Goal: Check status: Check status

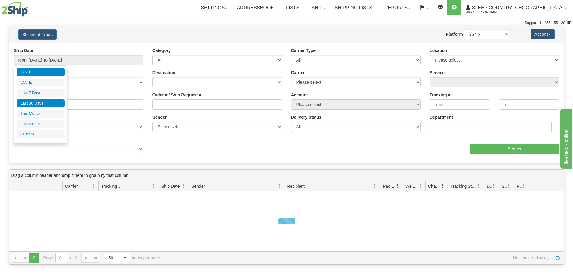
click at [43, 102] on li "Last 30 Days" at bounding box center [41, 104] width 48 height 8
type input "From 09/08/2025 To 10/07/2025"
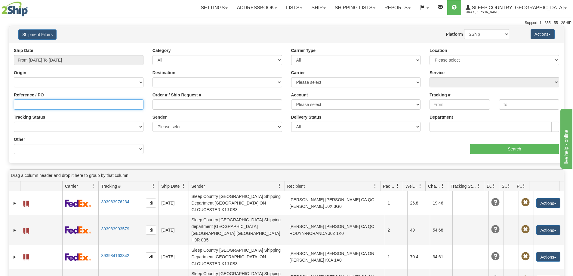
click at [21, 102] on input "Reference / PO" at bounding box center [79, 105] width 130 height 10
paste input "9008I142041"
type input "9008I142041"
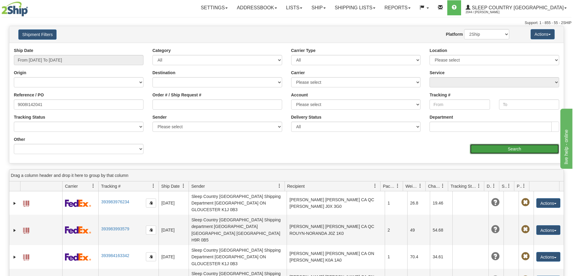
click at [490, 146] on input "Search" at bounding box center [514, 149] width 89 height 10
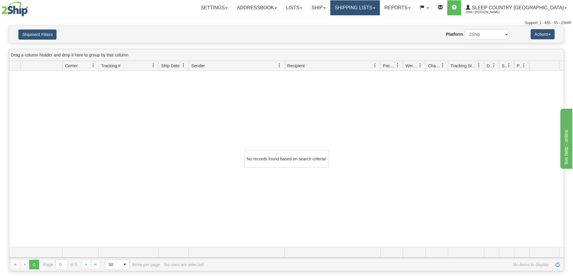
click at [380, 13] on link "Shipping lists" at bounding box center [355, 7] width 50 height 15
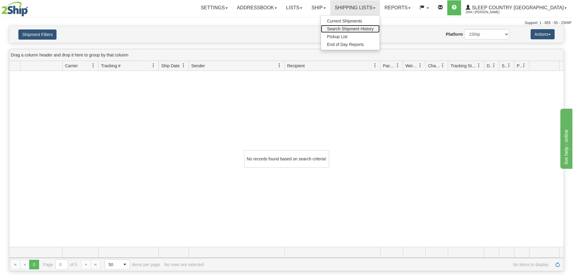
click at [374, 29] on span "Search Shipment History" at bounding box center [350, 28] width 47 height 5
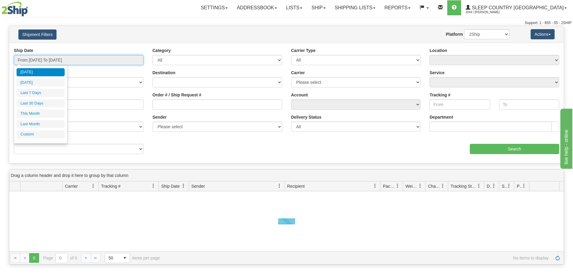
click at [42, 62] on input "From 10/06/2025 To 10/07/2025" at bounding box center [79, 60] width 130 height 10
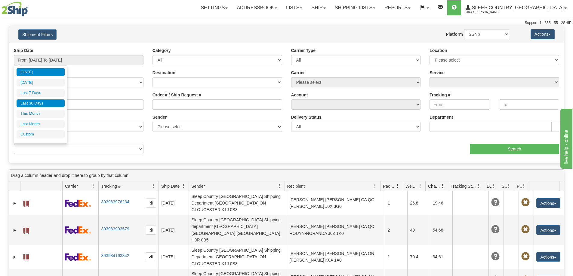
click at [29, 103] on li "Last 30 Days" at bounding box center [41, 104] width 48 height 8
type input "From 09/08/2025 To 10/07/2025"
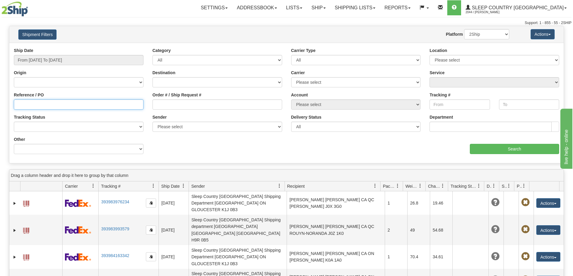
click at [20, 105] on input "Reference / PO" at bounding box center [79, 105] width 130 height 10
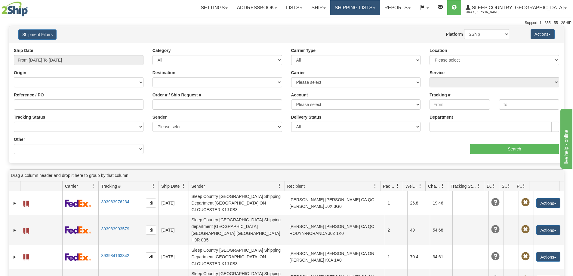
click at [369, 8] on link "Shipping lists" at bounding box center [355, 7] width 50 height 15
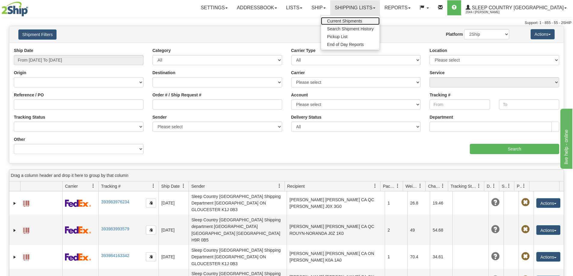
click at [362, 20] on span "Current Shipments" at bounding box center [344, 21] width 35 height 5
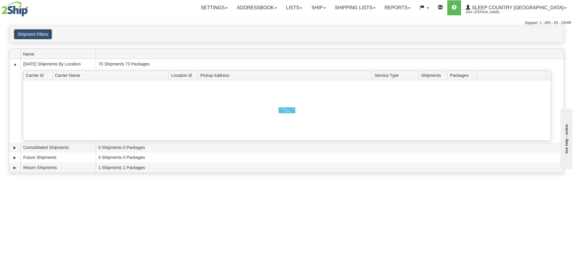
click at [40, 31] on button "Shipment Filters" at bounding box center [33, 34] width 38 height 10
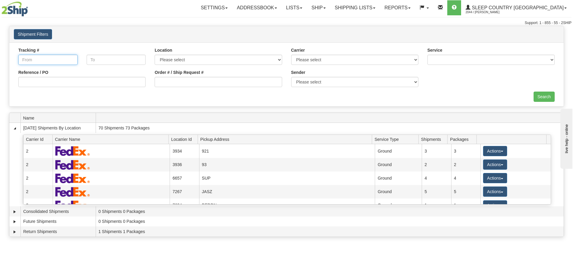
click at [38, 60] on input "Tracking #" at bounding box center [47, 60] width 59 height 10
click at [36, 34] on button "Shipment Filters" at bounding box center [33, 34] width 38 height 10
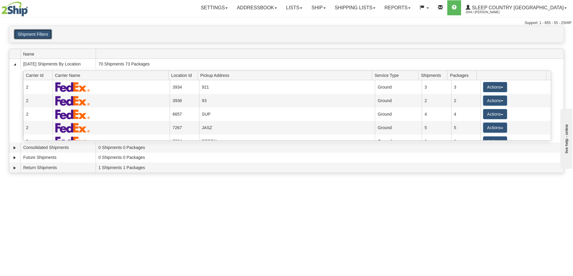
click at [36, 34] on button "Shipment Filters" at bounding box center [33, 34] width 38 height 10
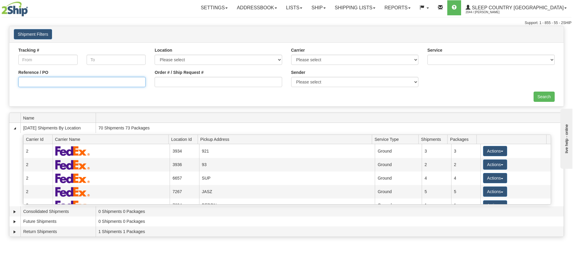
click at [56, 84] on input "Reference / PO" at bounding box center [81, 82] width 127 height 10
paste input "9008I142041"
type input "9008I142041"
click at [540, 97] on input "Search" at bounding box center [544, 97] width 21 height 10
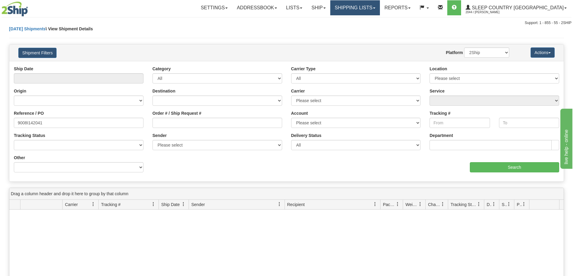
click at [380, 9] on link "Shipping lists" at bounding box center [355, 7] width 50 height 15
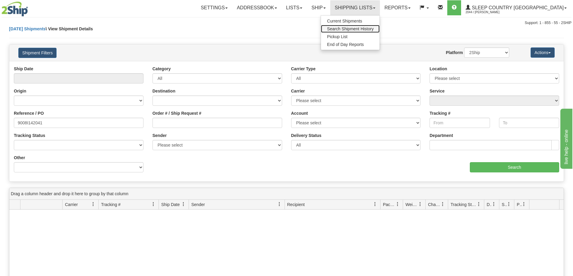
click at [374, 31] on span "Search Shipment History" at bounding box center [350, 28] width 47 height 5
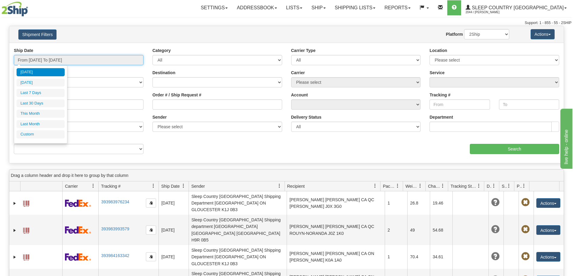
click at [42, 64] on input "From [DATE] To [DATE]" at bounding box center [79, 60] width 130 height 10
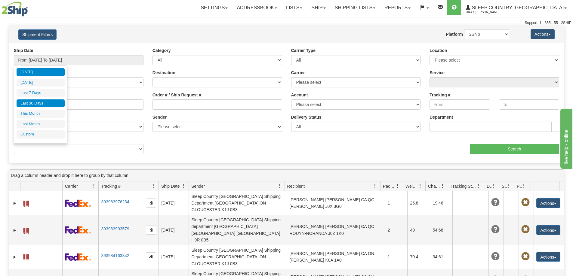
click at [33, 105] on li "Last 30 Days" at bounding box center [41, 104] width 48 height 8
type input "From [DATE] To [DATE]"
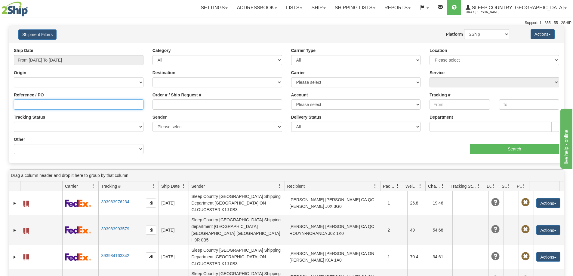
click at [15, 106] on input "Reference / PO" at bounding box center [79, 105] width 130 height 10
paste input "9000I142080"
type input "9000I142080"
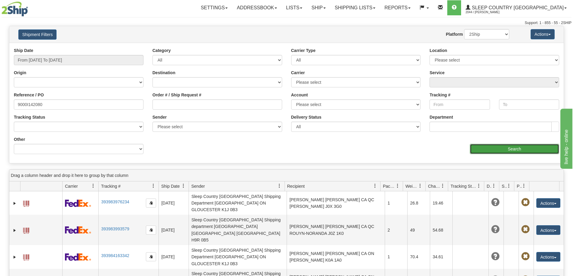
click at [521, 151] on input "Search" at bounding box center [514, 149] width 89 height 10
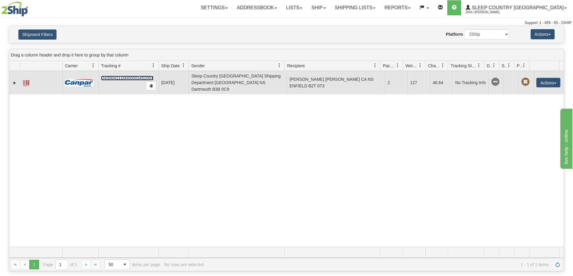
click at [133, 76] on link "D430041110000001452001" at bounding box center [127, 78] width 52 height 5
